Goal: Check status: Check status

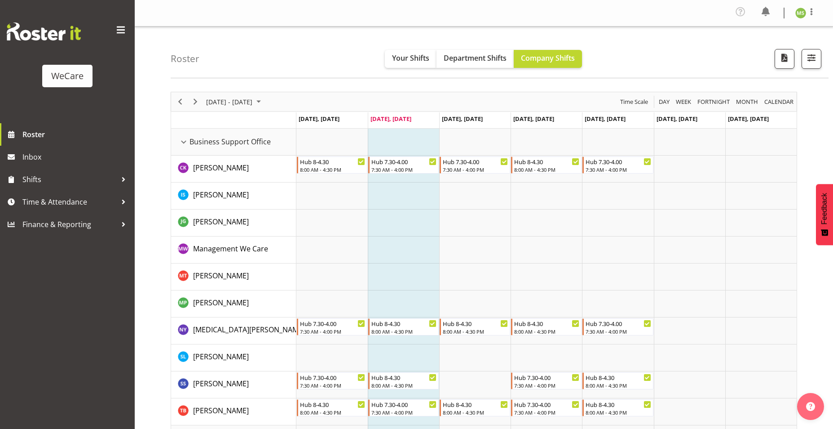
scroll to position [3498, 0]
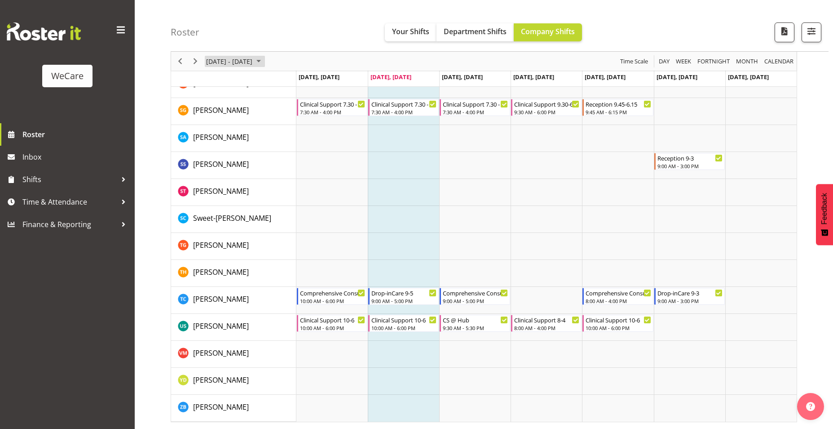
click at [253, 64] on span "[DATE] - [DATE]" at bounding box center [229, 61] width 48 height 11
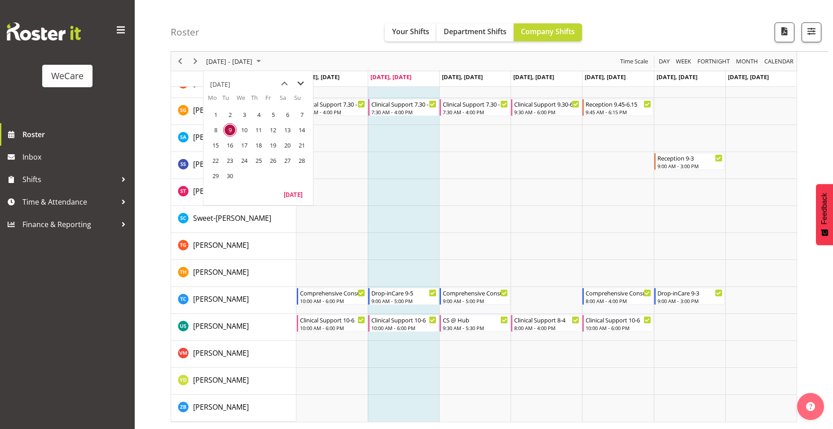
click at [297, 85] on span "next month" at bounding box center [301, 83] width 16 height 16
click at [248, 116] on span "1" at bounding box center [244, 114] width 13 height 13
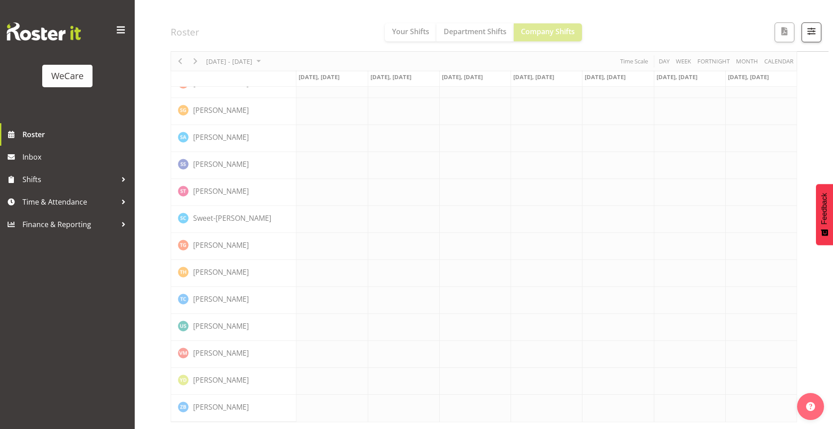
scroll to position [3481, 0]
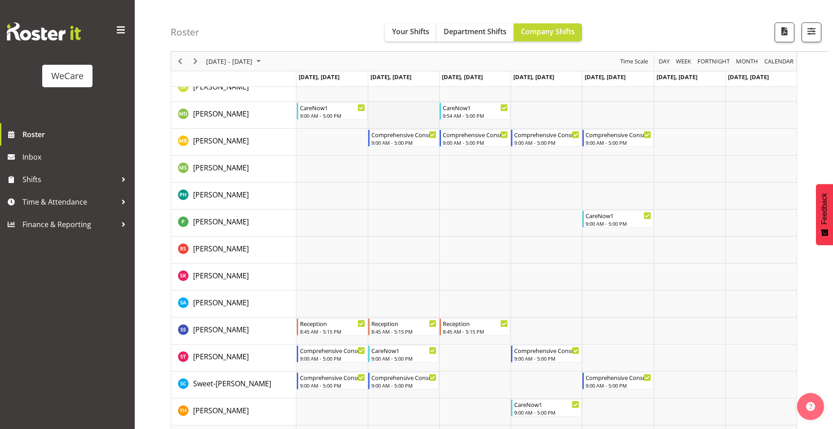
scroll to position [1280, 0]
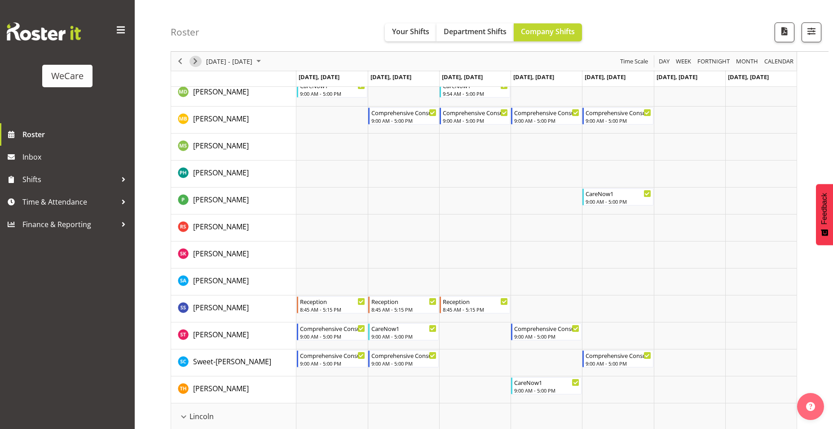
click at [194, 65] on span "Next" at bounding box center [195, 61] width 11 height 11
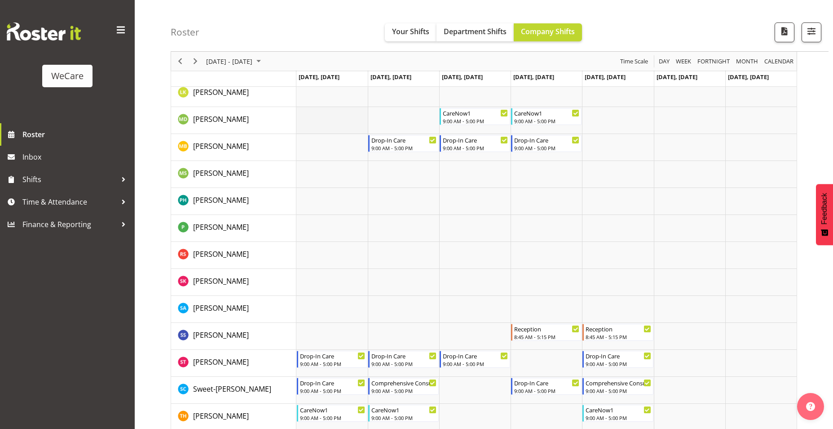
scroll to position [1280, 0]
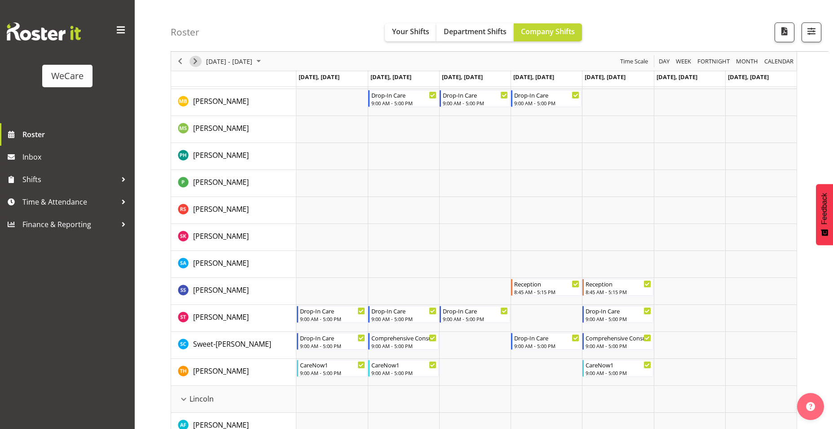
click at [190, 66] on div "Timeline Week of October 8, 2025" at bounding box center [195, 61] width 15 height 19
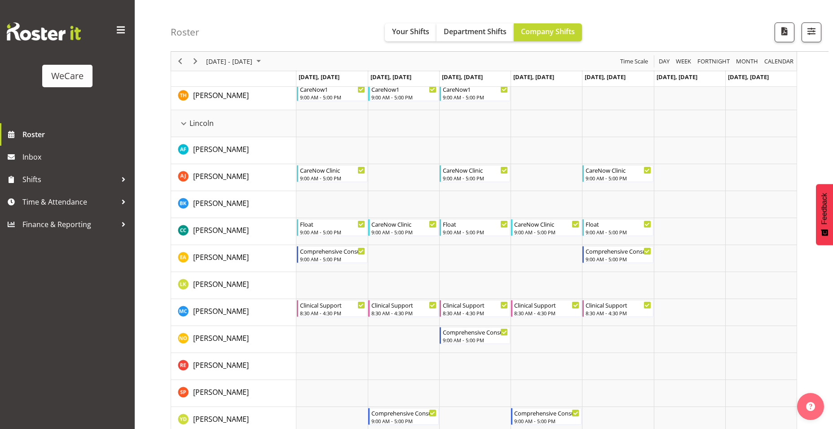
scroll to position [1549, 0]
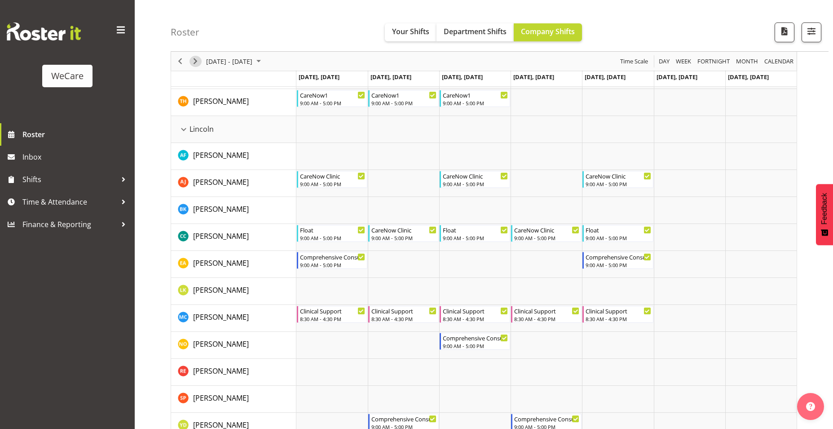
click at [198, 62] on span "Next" at bounding box center [195, 61] width 11 height 11
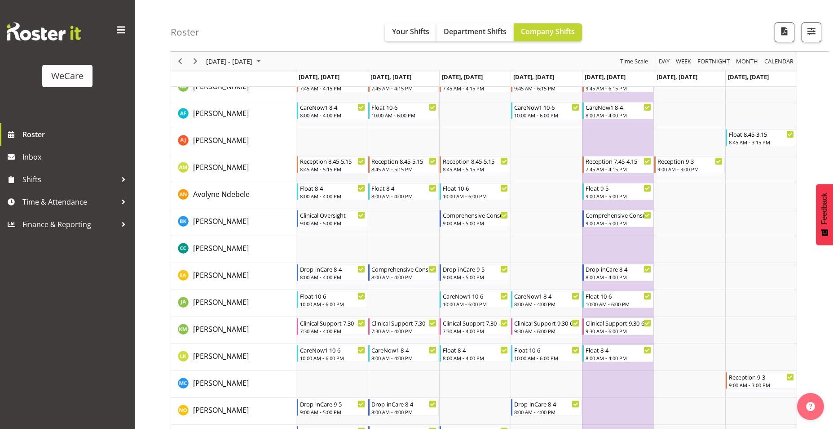
scroll to position [426, 0]
